Goal: Obtain resource: Download file/media

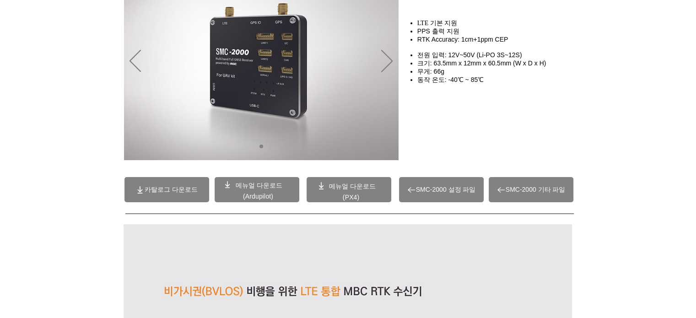
scroll to position [106, 0]
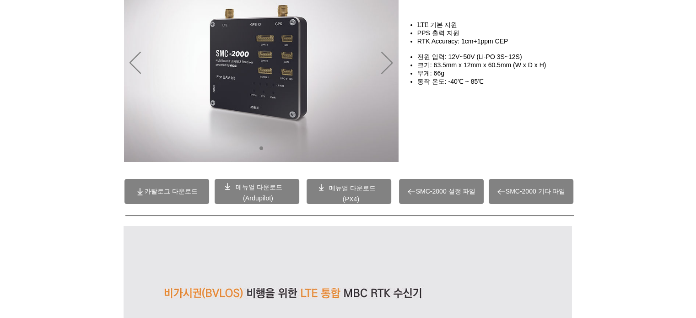
click at [350, 189] on span "메뉴얼 다운로드" at bounding box center [352, 187] width 47 height 7
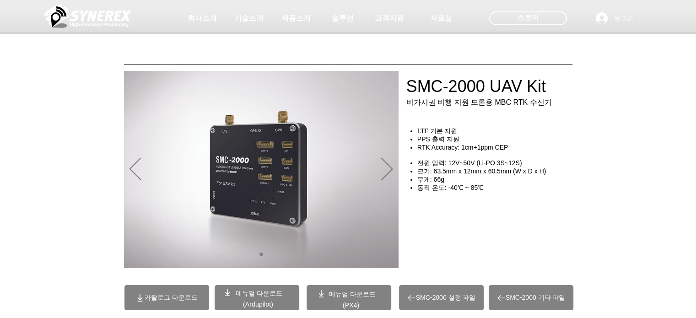
scroll to position [31, 0]
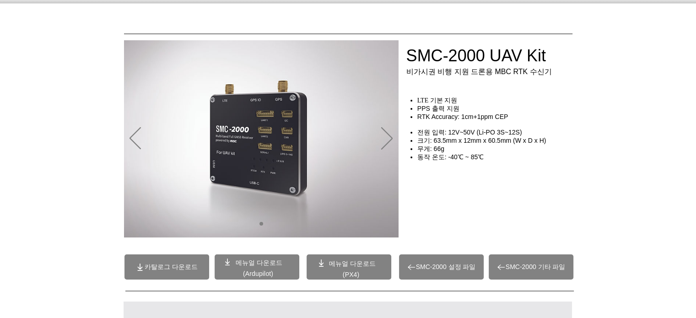
click at [281, 271] on p "(Ardupilot)" at bounding box center [258, 274] width 60 height 8
click at [276, 269] on span at bounding box center [257, 266] width 85 height 25
click at [622, 154] on div "main content" at bounding box center [348, 177] width 696 height 136
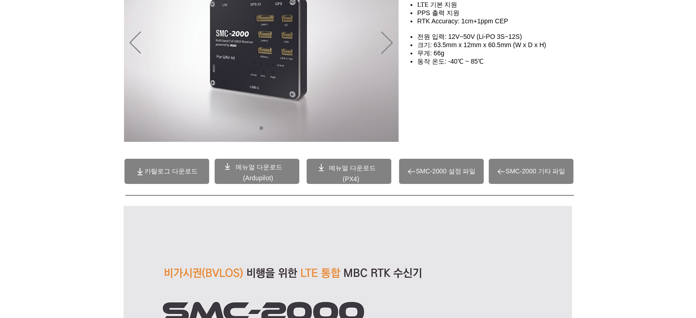
scroll to position [141, 0]
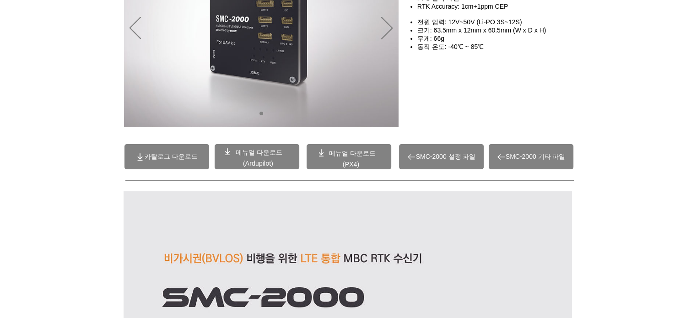
click at [534, 159] on span "SMC-2000 기타 파일" at bounding box center [536, 157] width 60 height 8
click at [189, 167] on span "카탈로그 다운로드" at bounding box center [166, 156] width 85 height 25
click at [439, 155] on span "SMC-2000 설정 파일" at bounding box center [446, 157] width 60 height 8
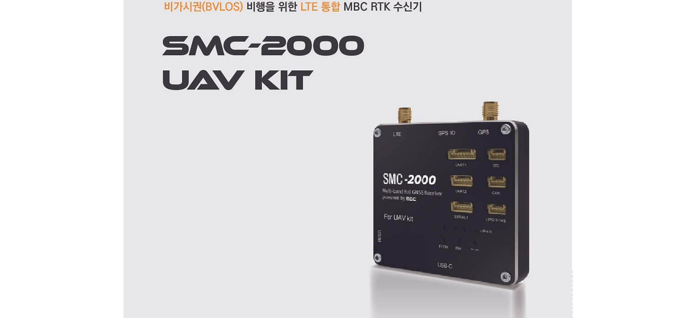
scroll to position [425, 0]
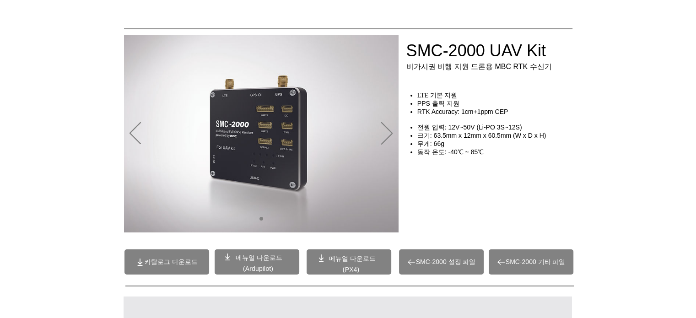
scroll to position [69, 0]
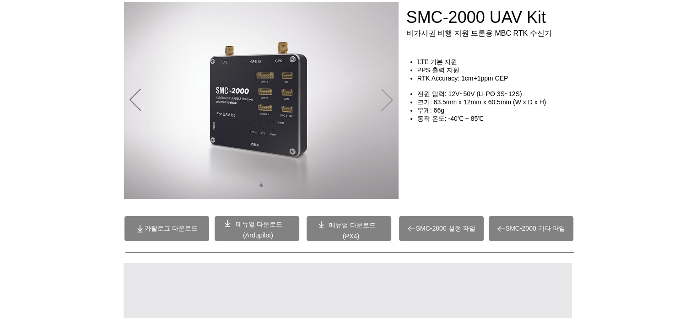
click at [385, 102] on icon "다음" at bounding box center [386, 100] width 11 height 22
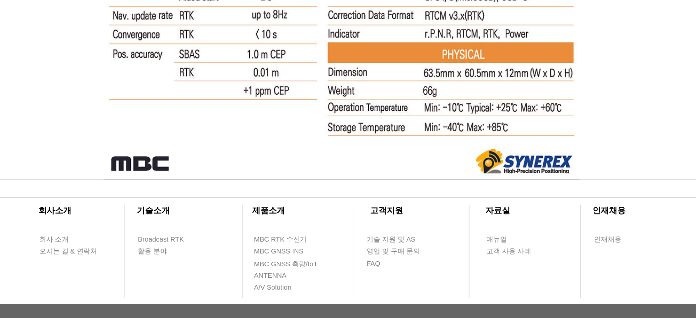
scroll to position [6005, 0]
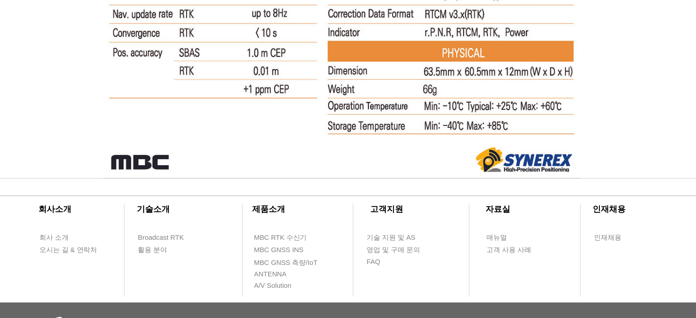
click at [296, 290] on span "A/V Solution" at bounding box center [283, 287] width 35 height 9
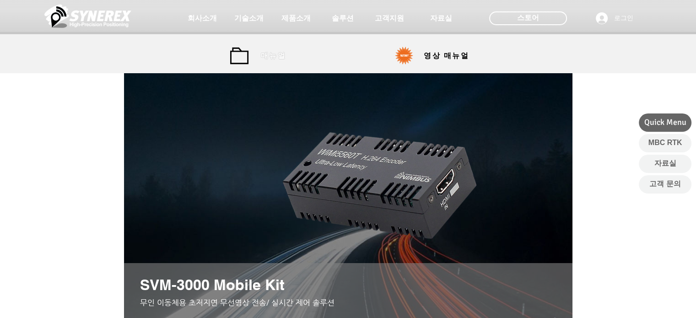
click at [260, 59] on span "매뉴얼" at bounding box center [273, 56] width 41 height 18
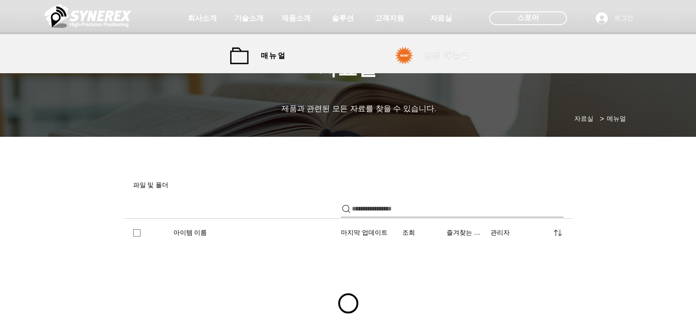
click at [432, 56] on span "영상 매뉴얼" at bounding box center [446, 56] width 45 height 10
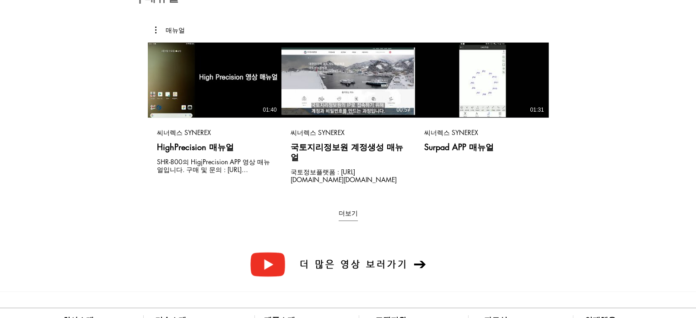
scroll to position [172, 0]
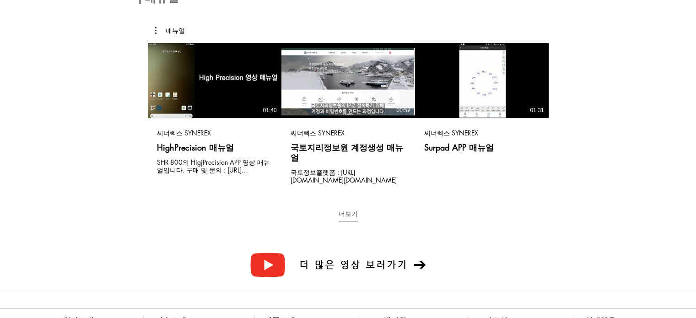
click at [346, 210] on button "더보기" at bounding box center [348, 216] width 19 height 12
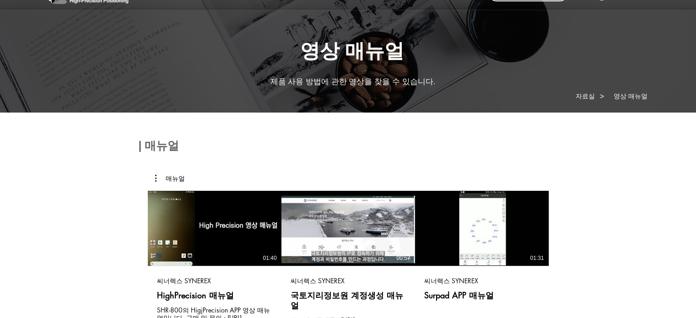
scroll to position [0, 0]
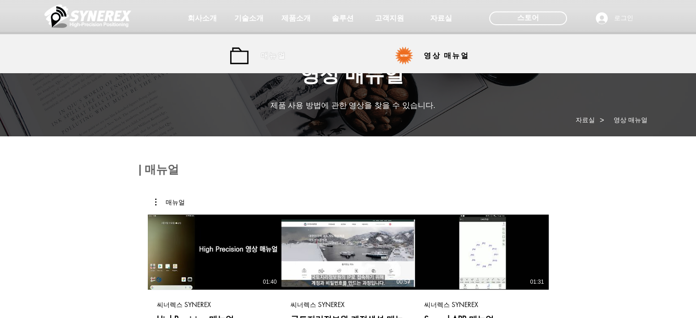
click at [271, 47] on span "매뉴얼" at bounding box center [273, 56] width 41 height 18
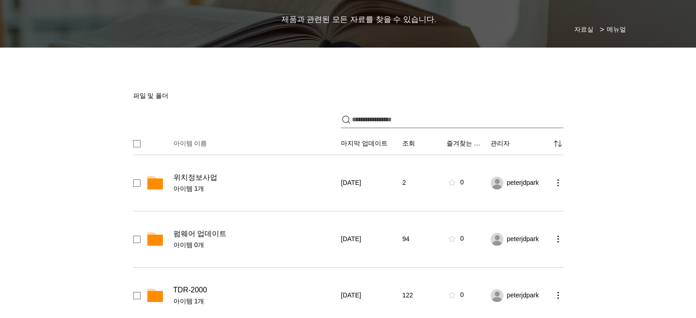
scroll to position [70, 0]
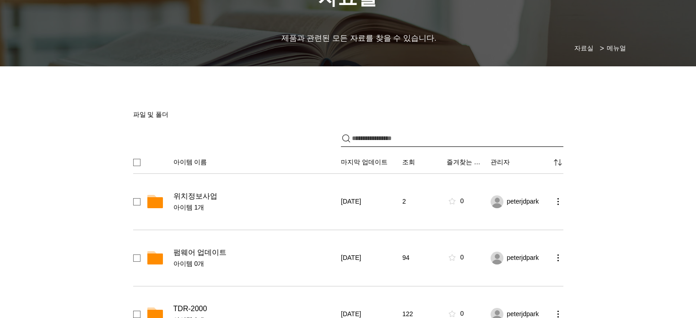
click at [443, 138] on input "파일 공유" at bounding box center [457, 138] width 211 height 16
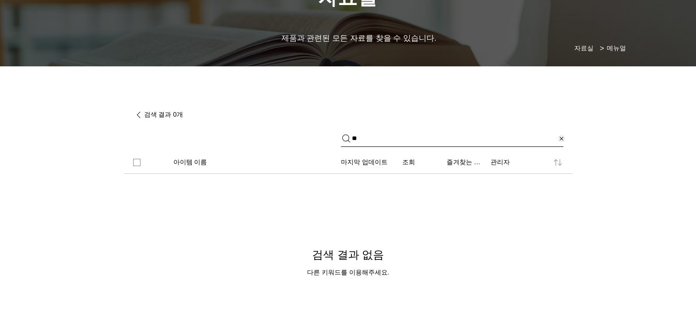
type input "*"
